Goal: Complete application form: Complete application form

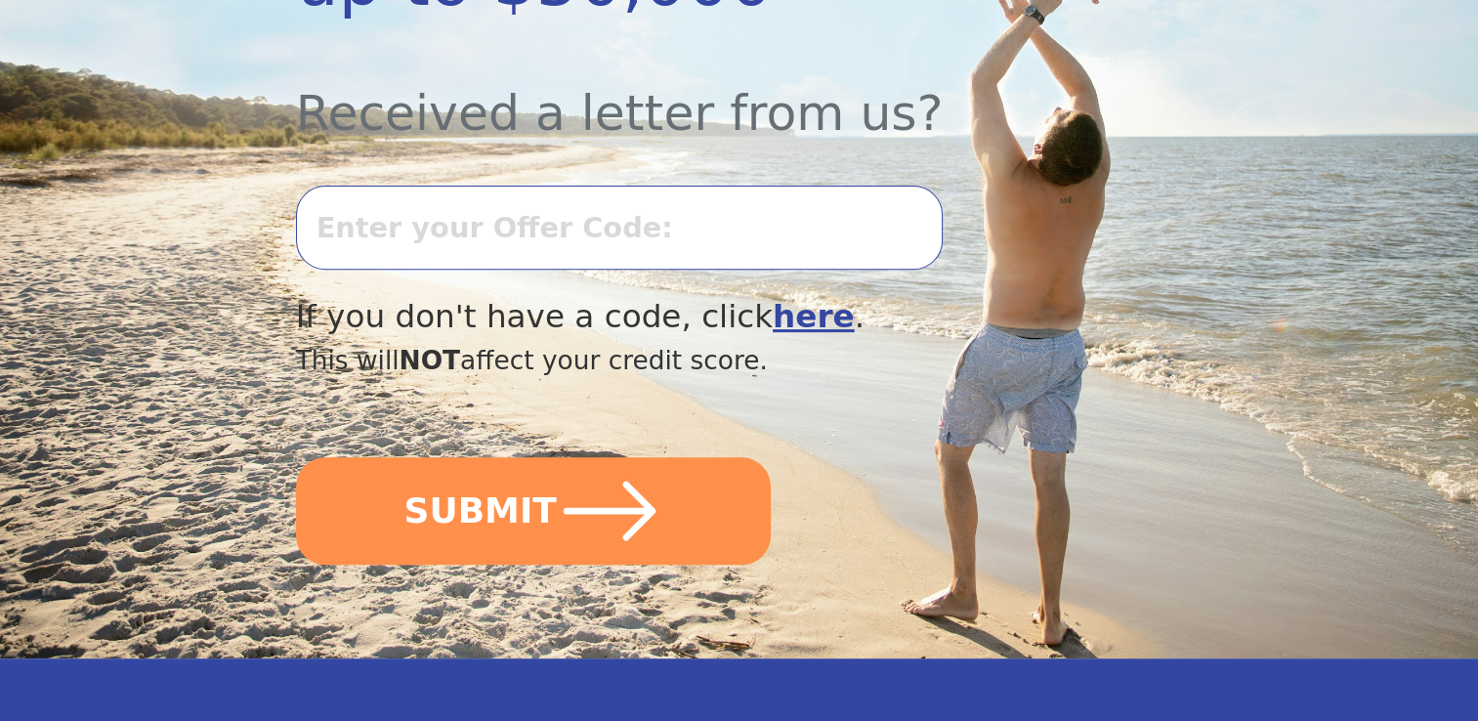
scroll to position [702, 0]
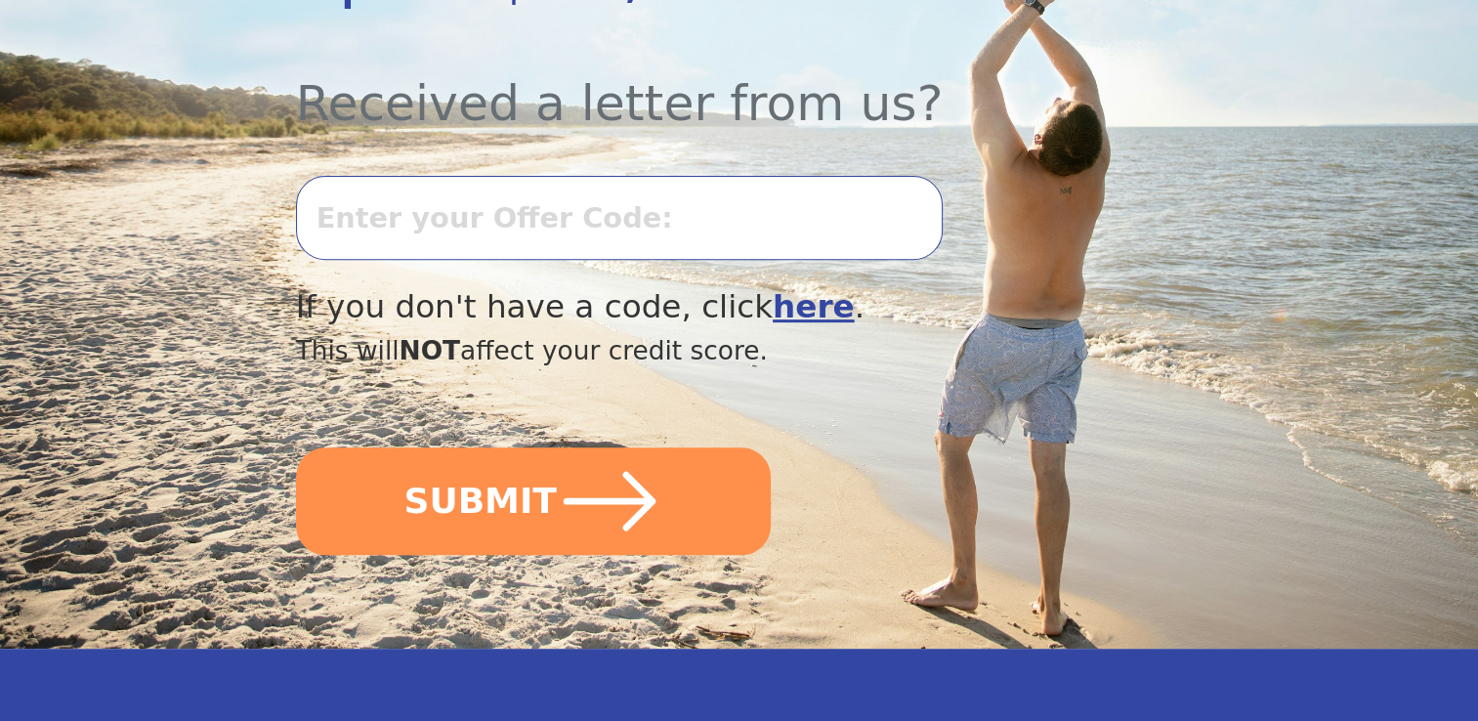
click at [810, 176] on input "text" at bounding box center [619, 218] width 647 height 84
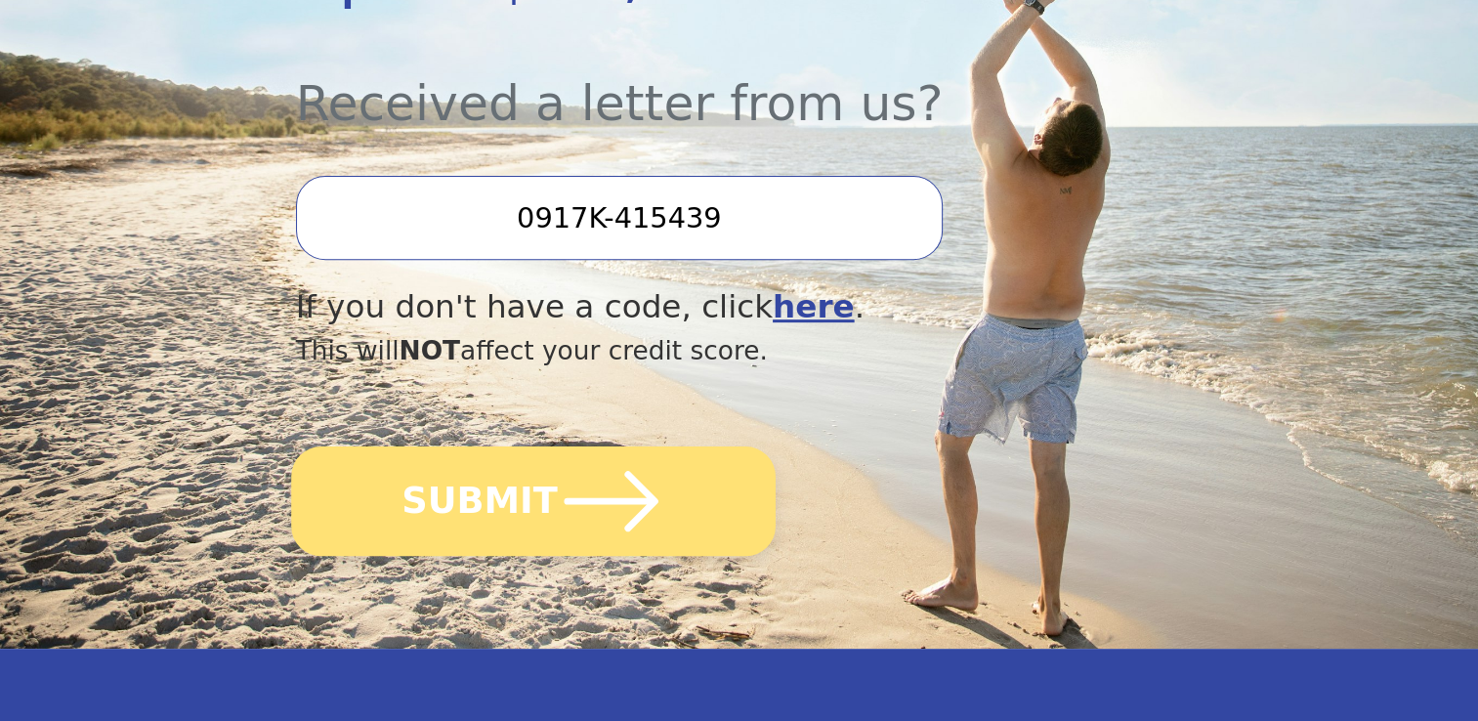
type input "0917K-415439"
click at [479, 446] on button "SUBMIT" at bounding box center [533, 500] width 485 height 109
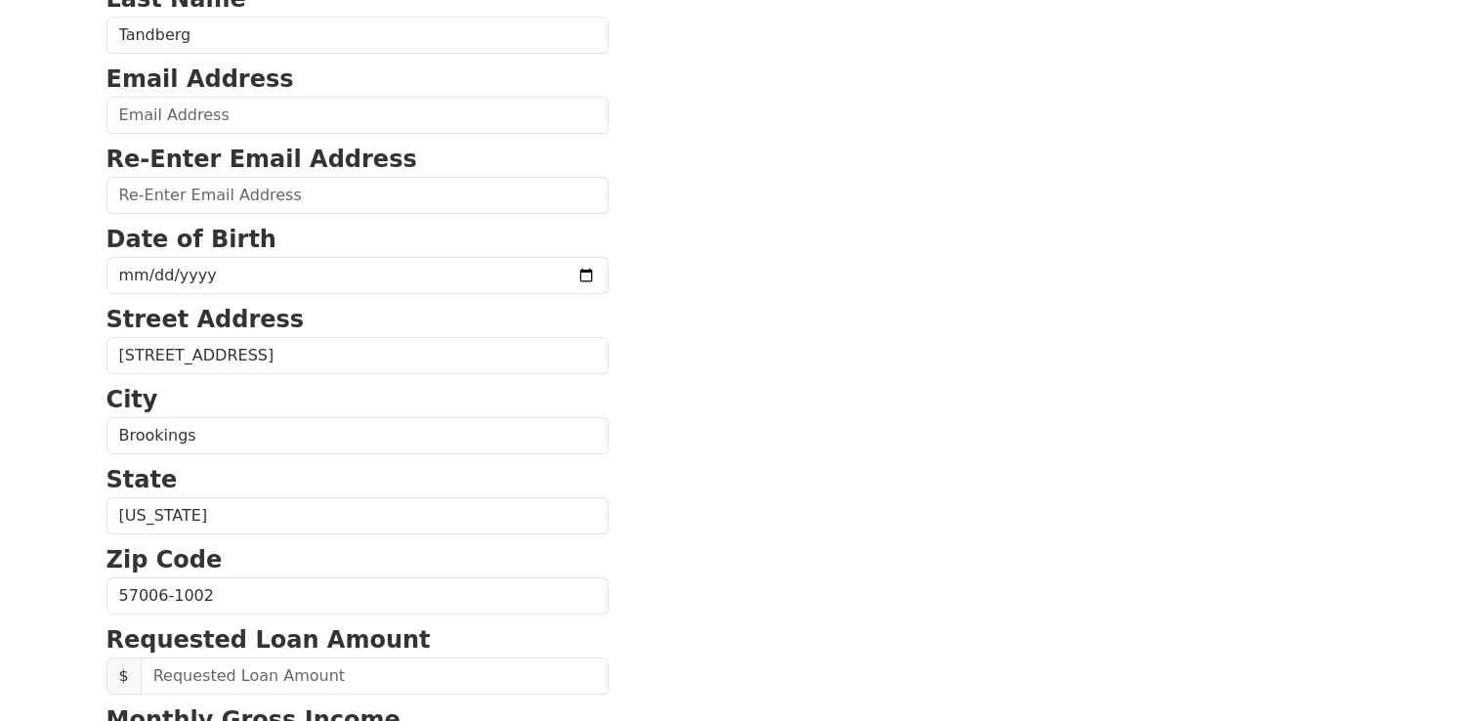
scroll to position [242, 0]
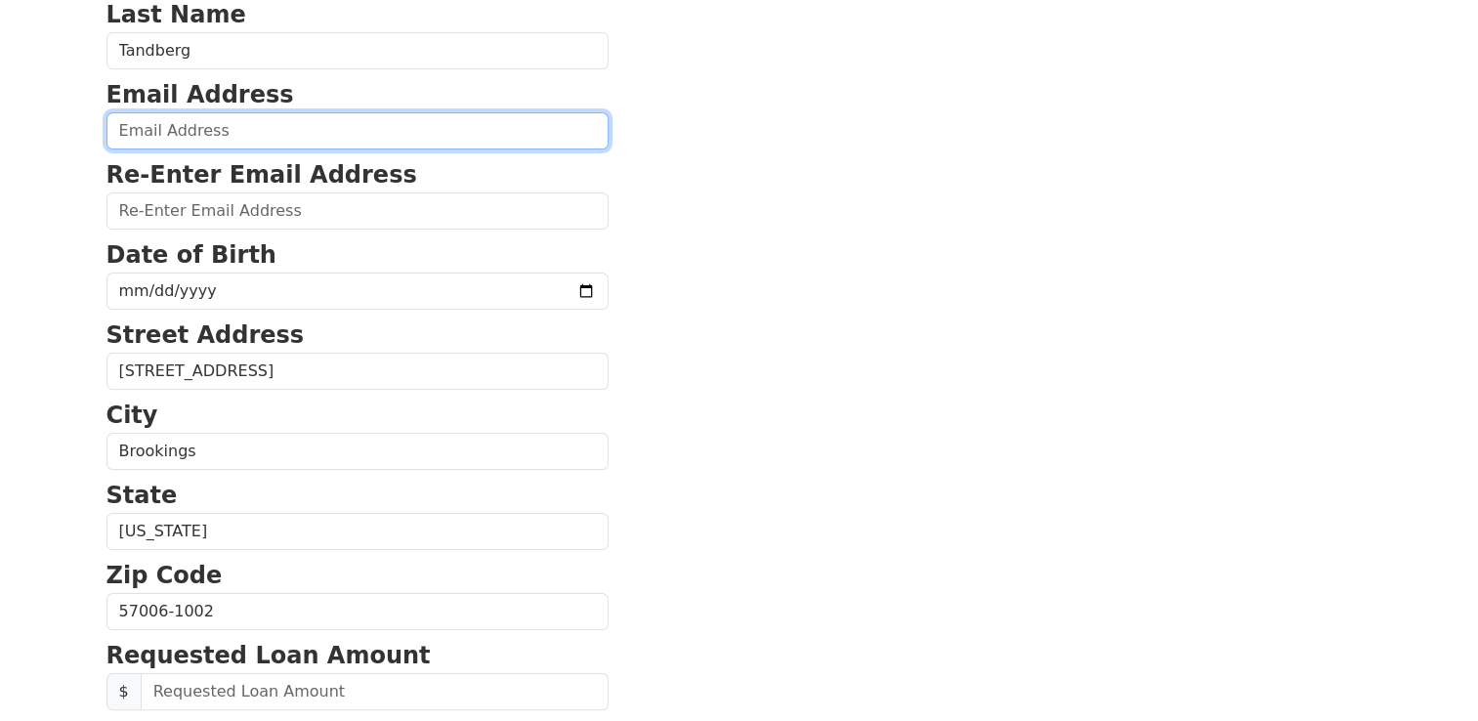
click at [223, 127] on input "email" at bounding box center [357, 130] width 502 height 37
type input "[EMAIL_ADDRESS][DOMAIN_NAME]"
type input "[PHONE_NUMBER]"
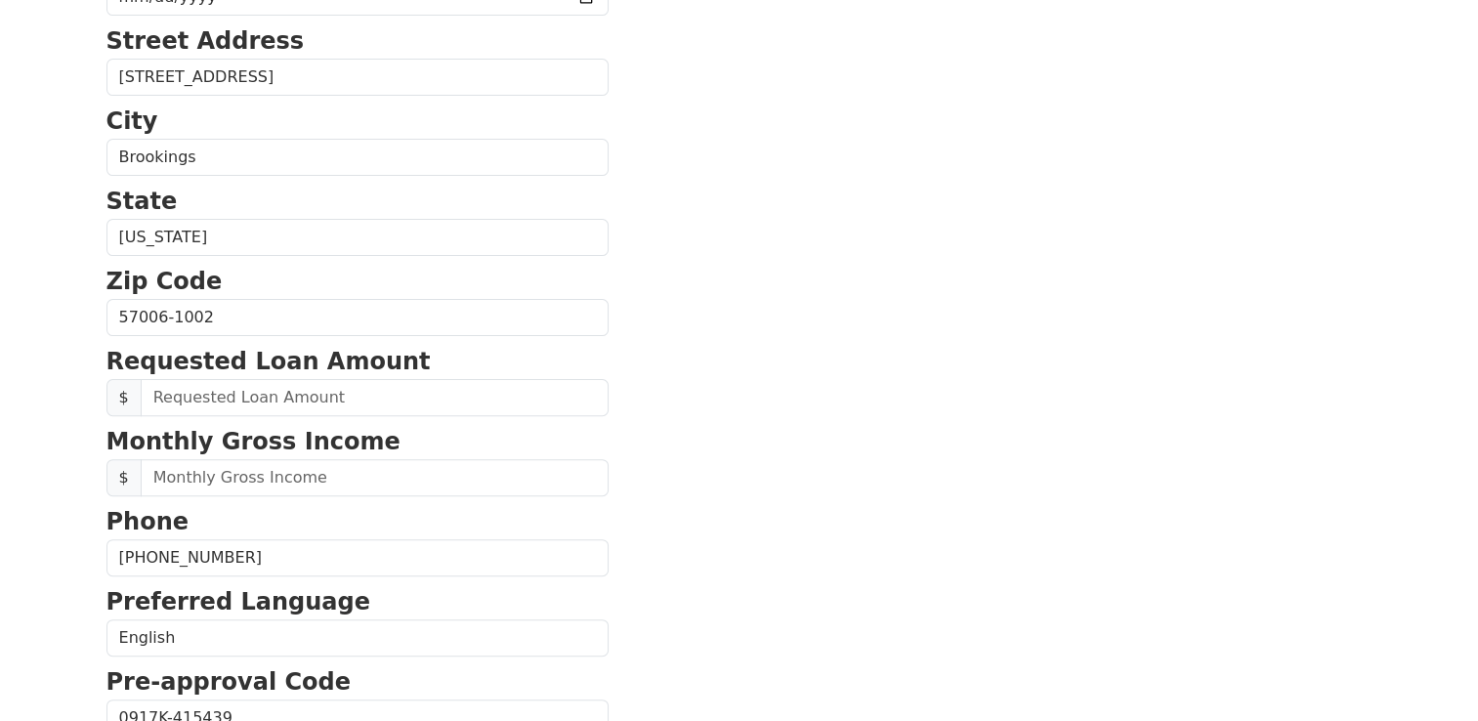
scroll to position [729, 0]
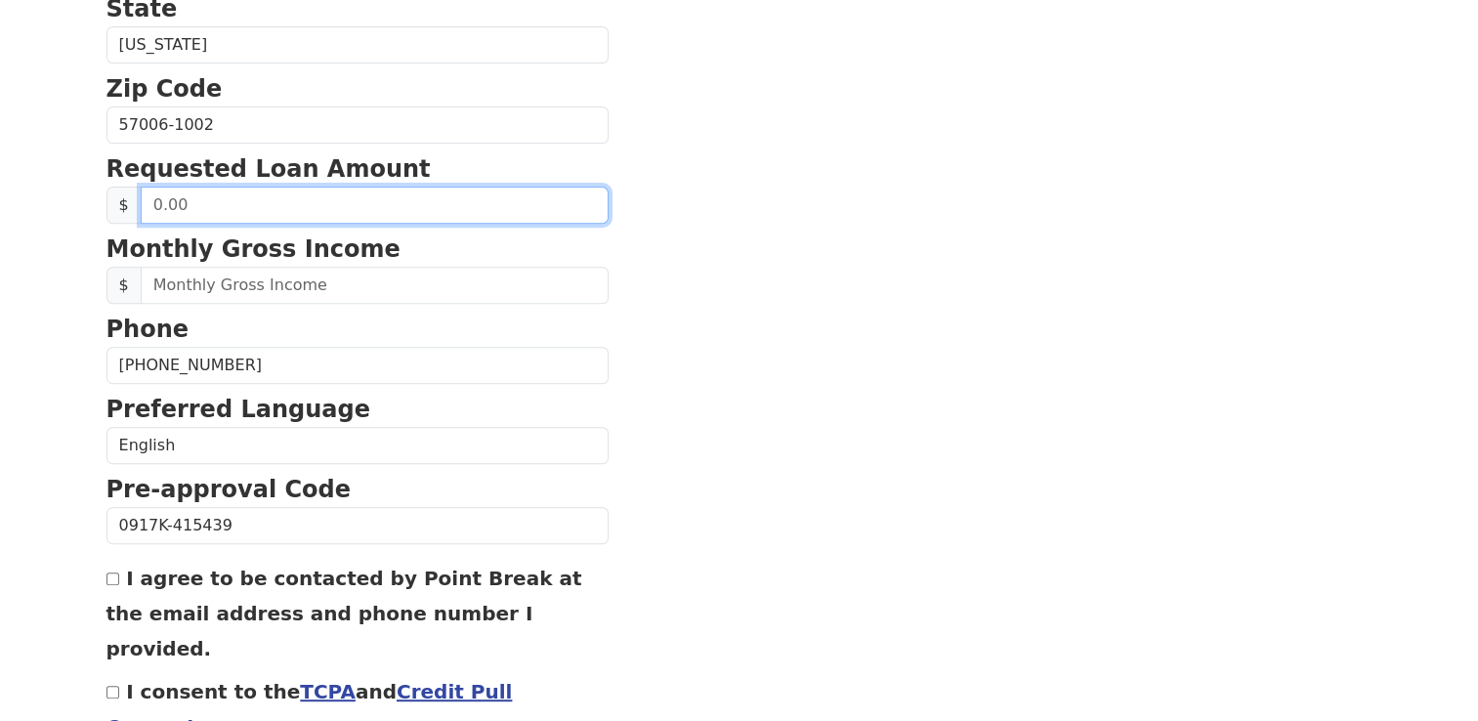
click at [346, 207] on input "text" at bounding box center [375, 205] width 468 height 37
type input "10,000.00"
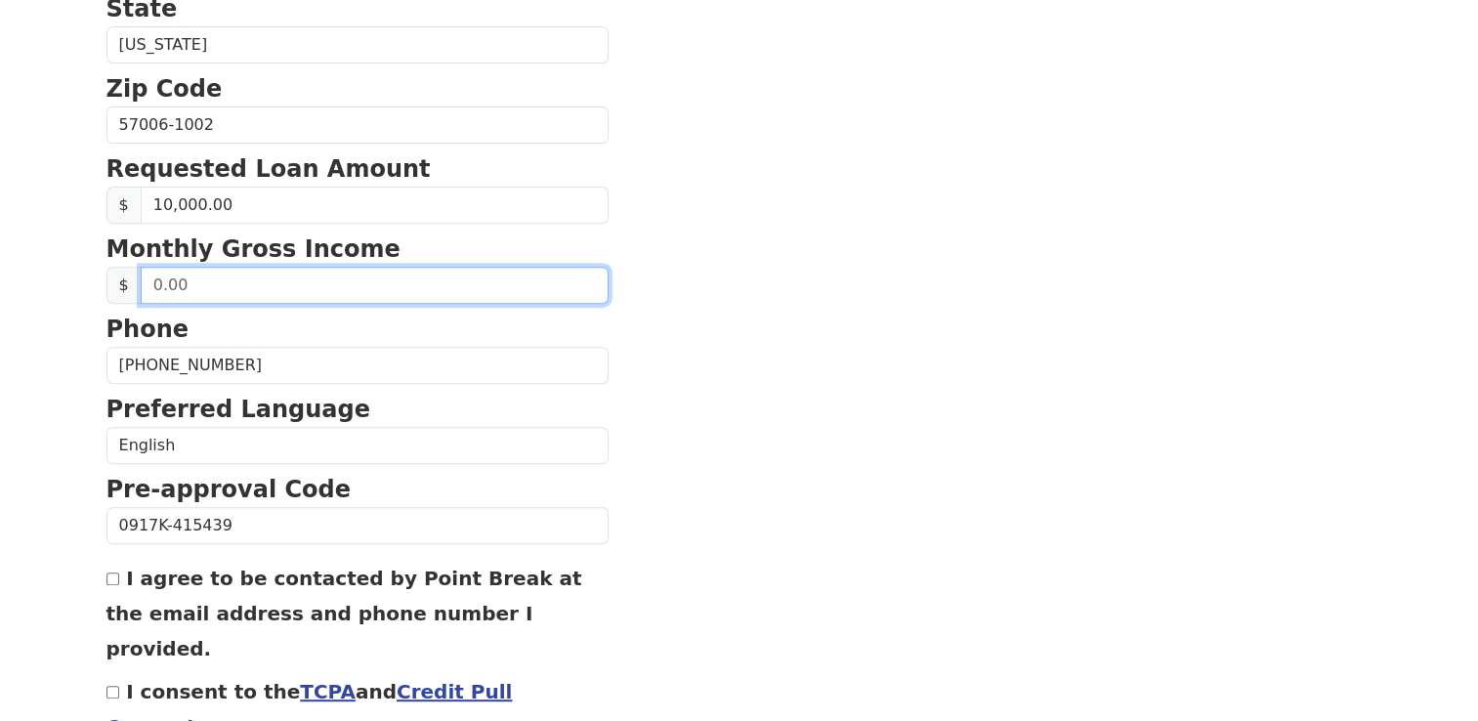
click at [313, 286] on input "text" at bounding box center [375, 285] width 468 height 37
type input "1,400.00"
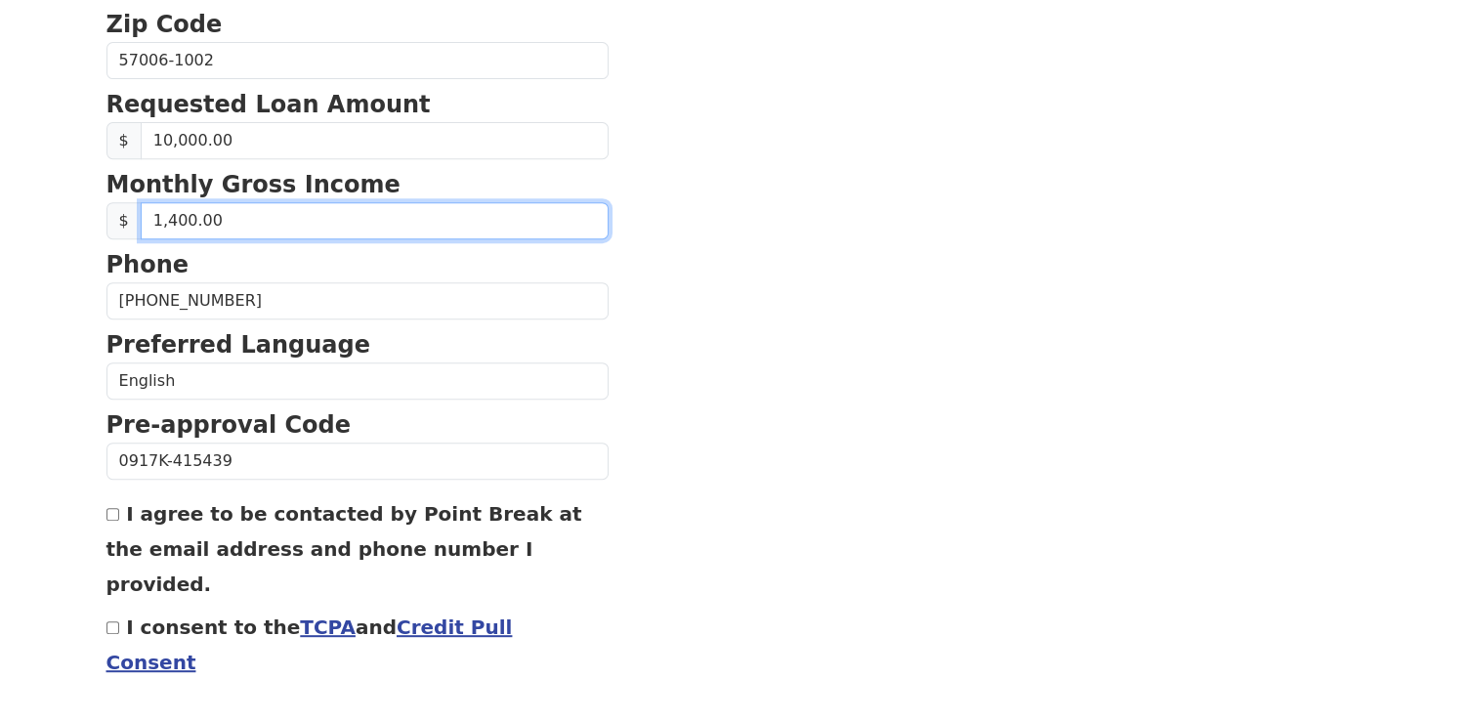
scroll to position [827, 0]
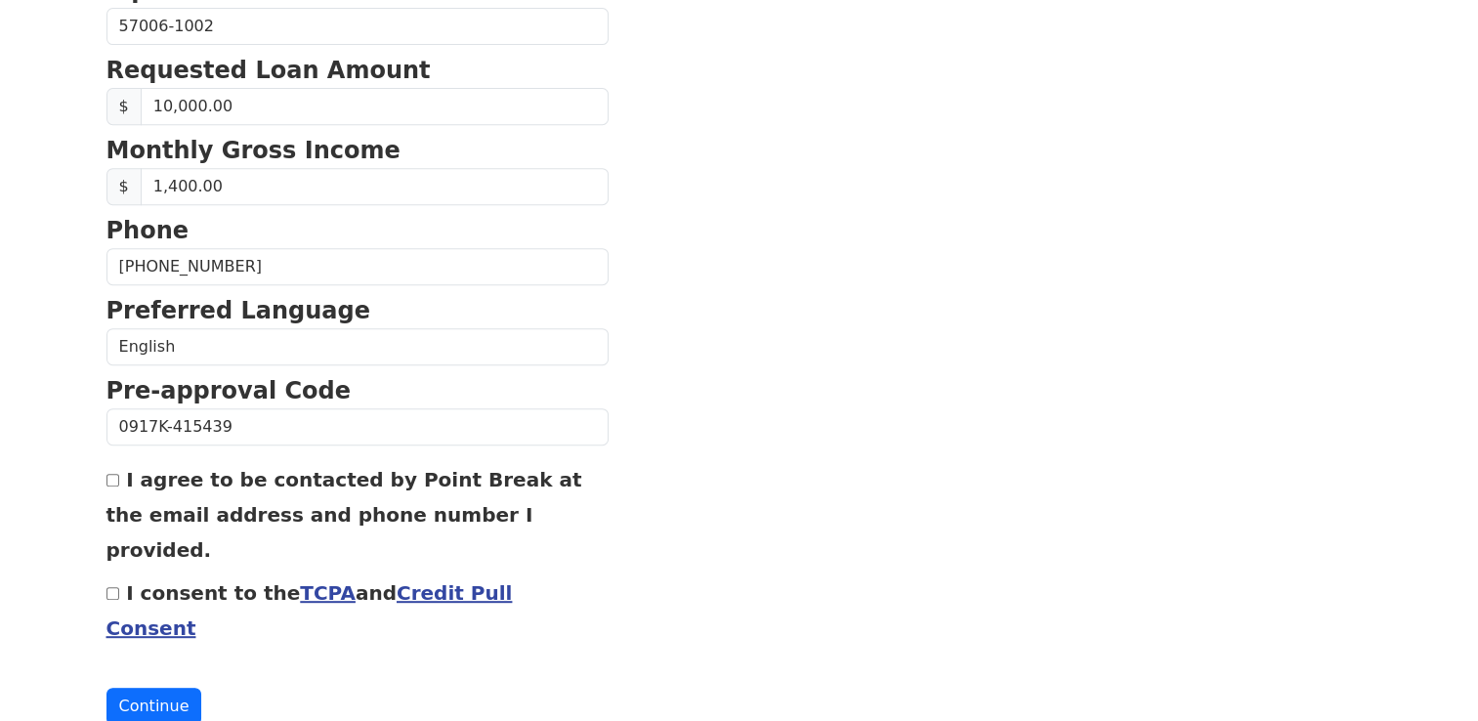
click at [106, 587] on input "I consent to the TCPA and Credit Pull Consent" at bounding box center [112, 593] width 13 height 13
checkbox input "true"
click at [147, 688] on button "Continue" at bounding box center [154, 706] width 96 height 37
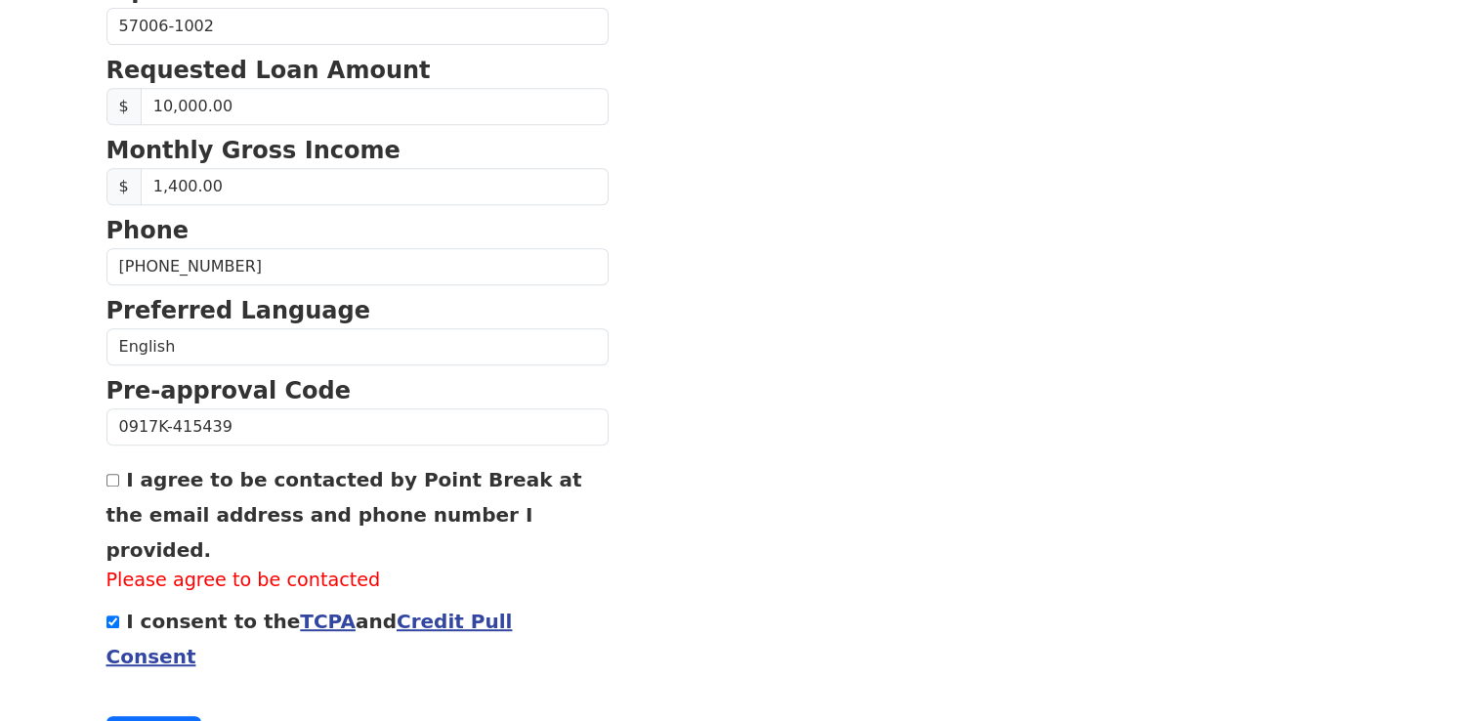
click at [109, 474] on input "I agree to be contacted by Point Break at the email address and phone number I …" at bounding box center [112, 480] width 13 height 13
checkbox input "true"
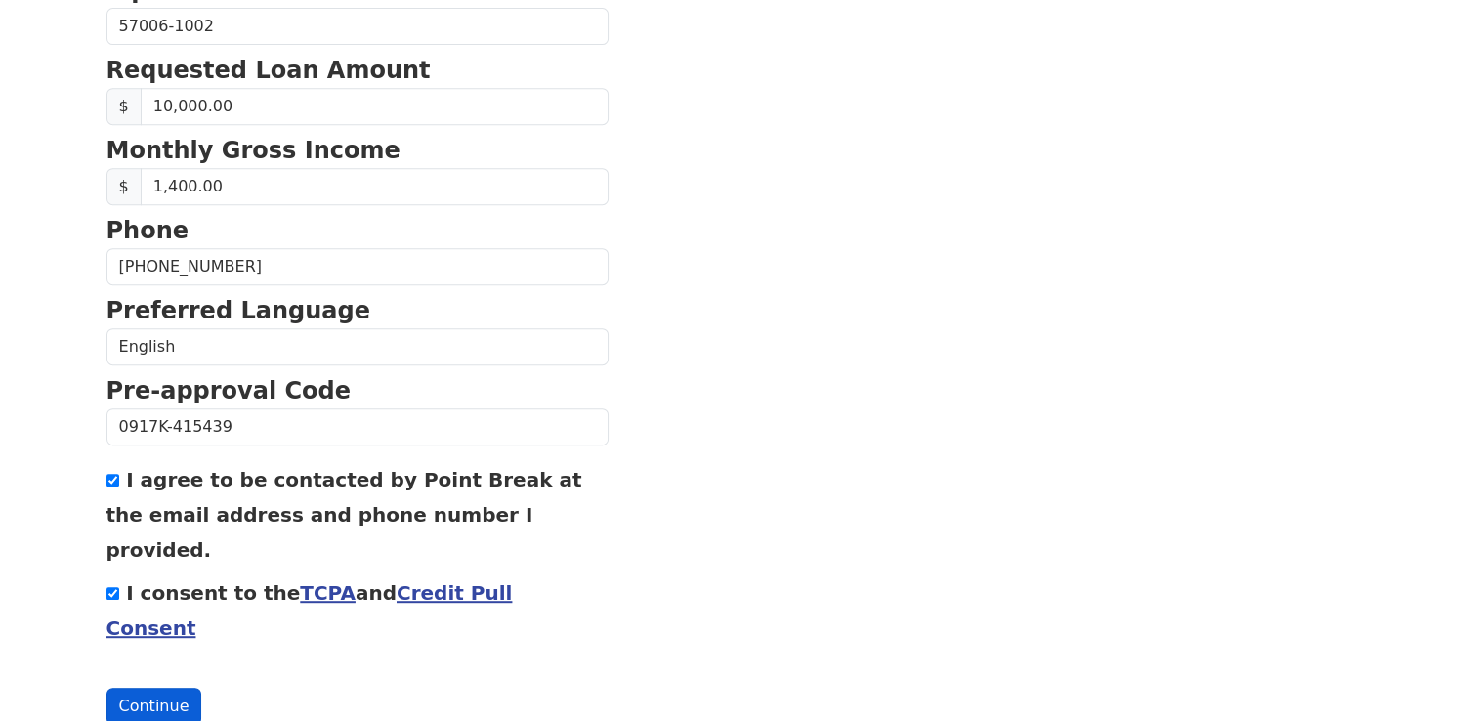
click at [129, 688] on button "Continue" at bounding box center [154, 706] width 96 height 37
click at [149, 688] on button "Continue" at bounding box center [154, 706] width 96 height 37
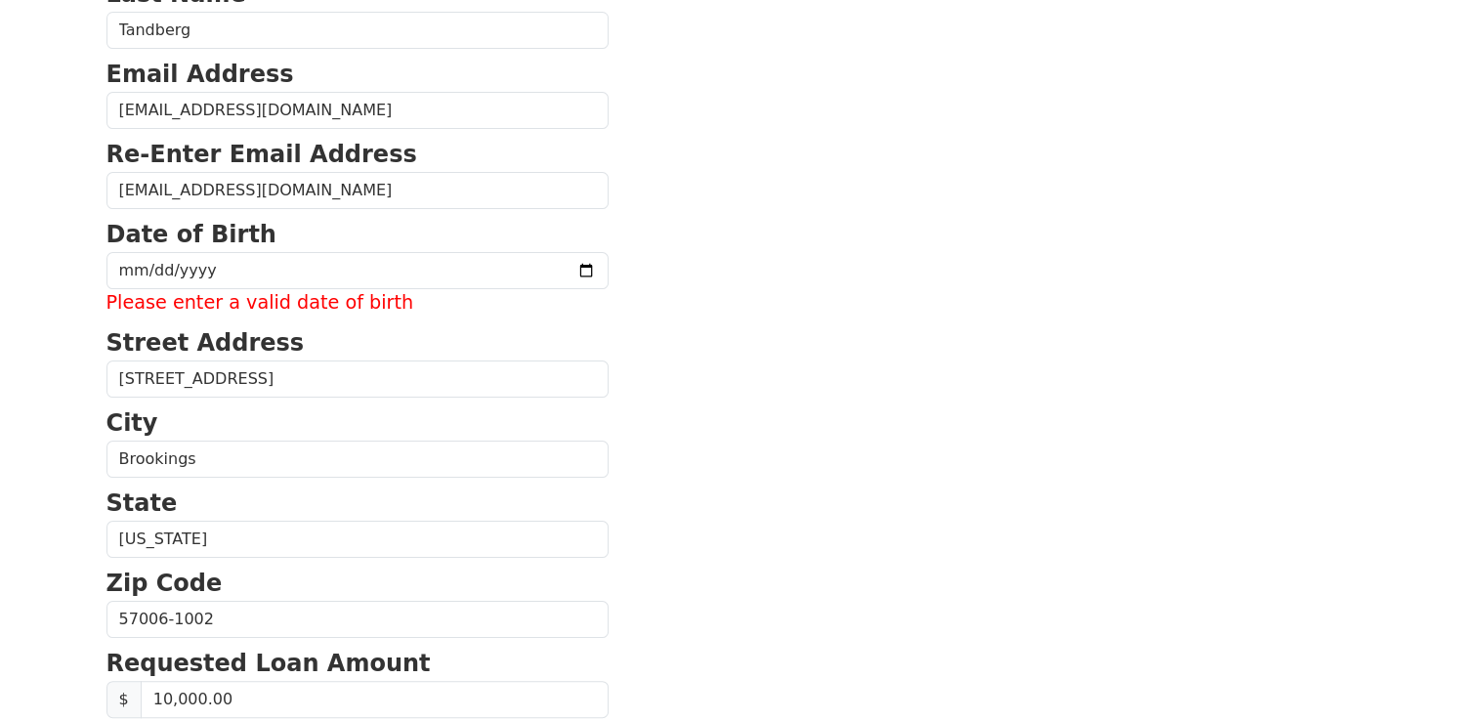
scroll to position [260, 0]
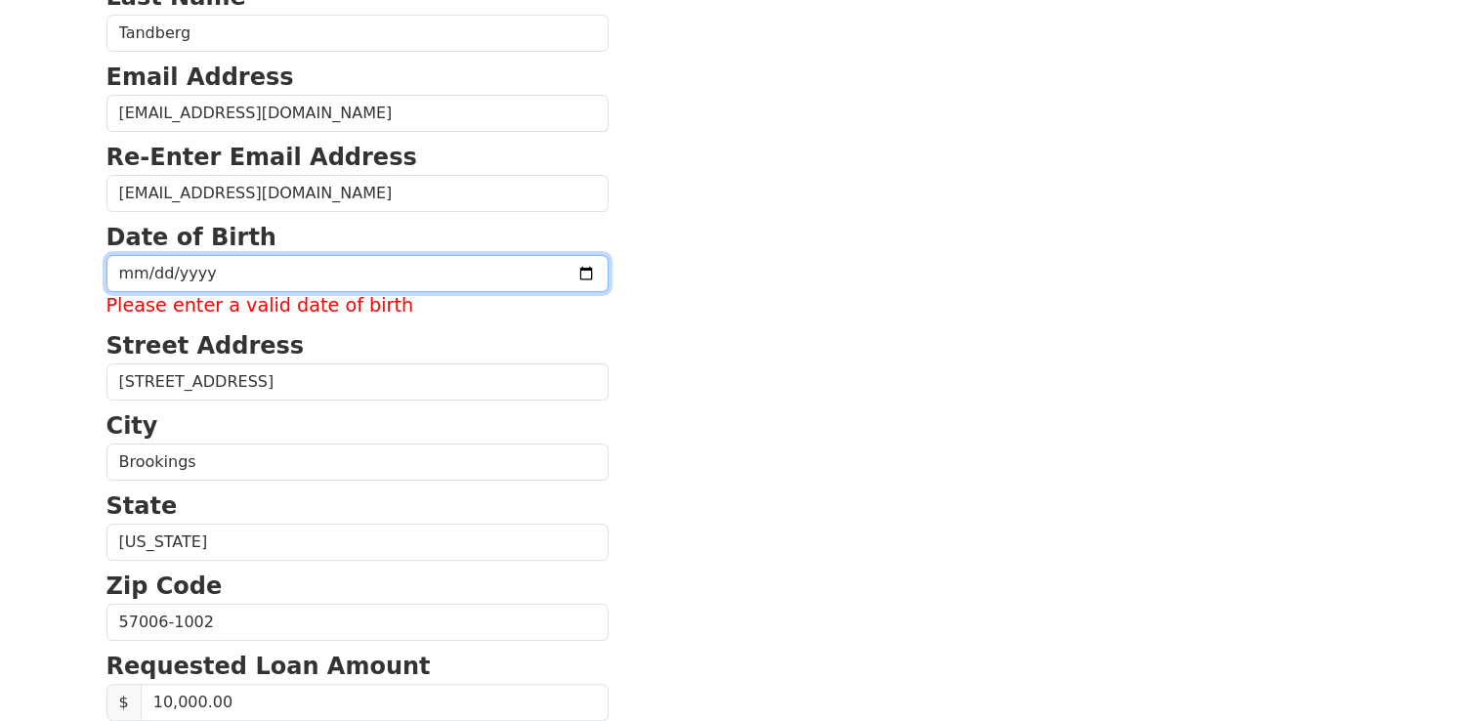
click at [246, 276] on input "date" at bounding box center [357, 273] width 502 height 37
type input "[DATE]"
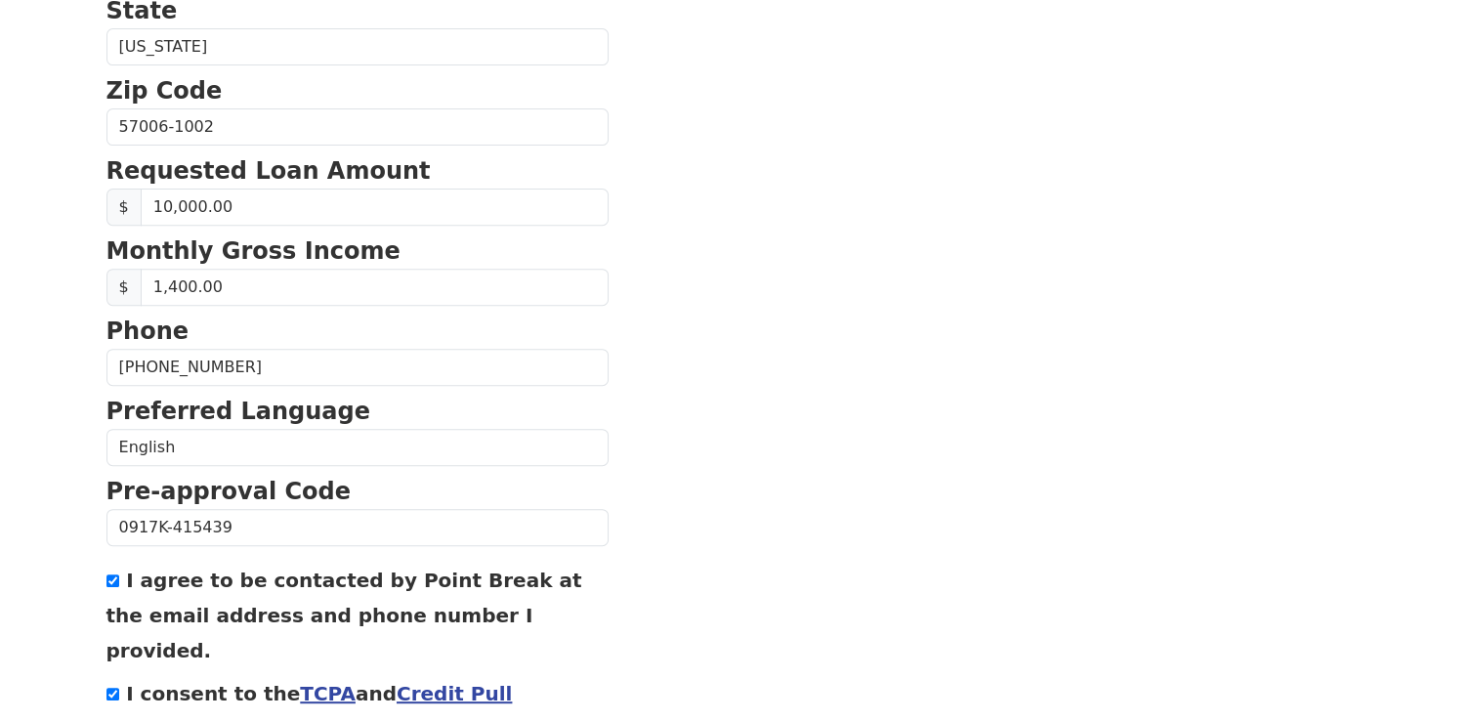
scroll to position [827, 0]
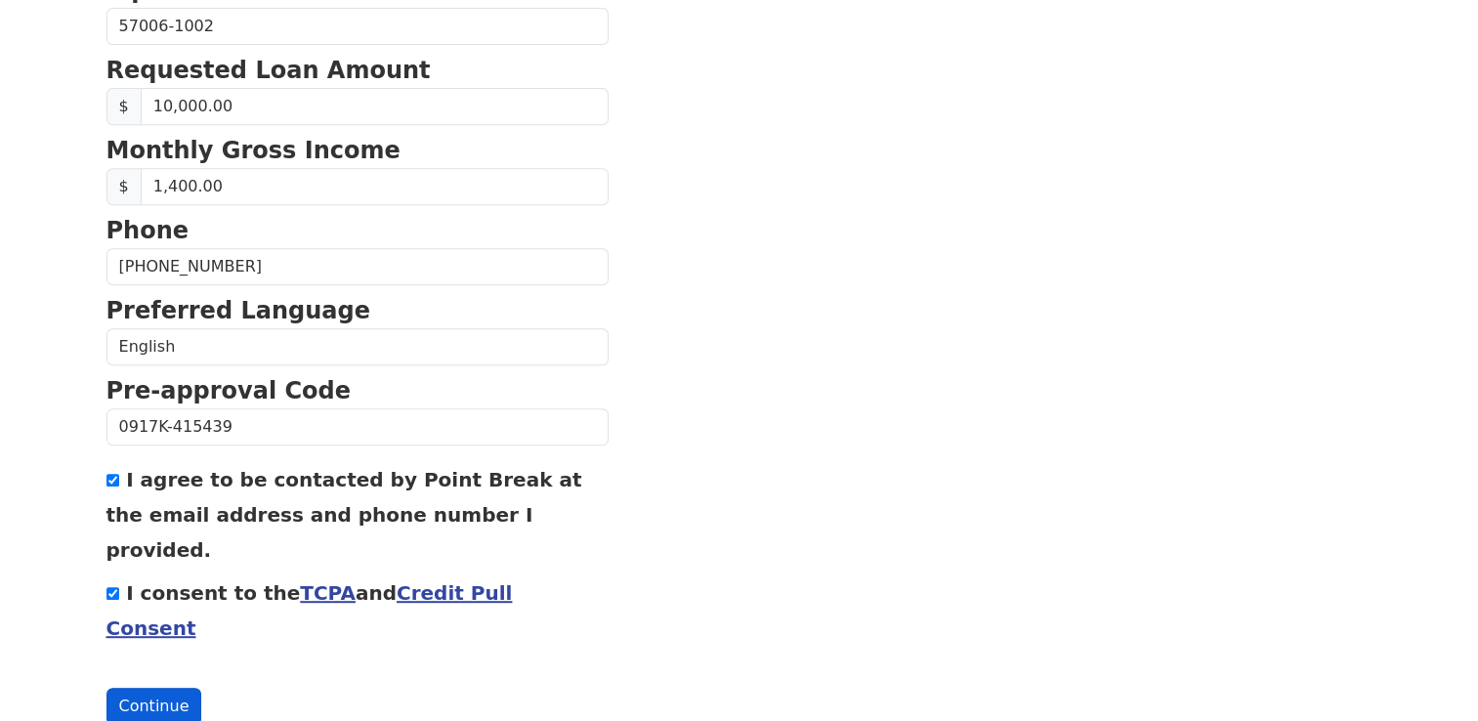
click at [156, 688] on button "Continue" at bounding box center [154, 706] width 96 height 37
